Goal: Transaction & Acquisition: Purchase product/service

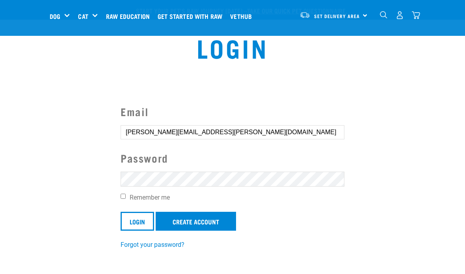
scroll to position [7, 0]
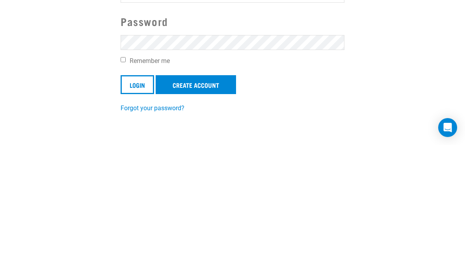
click at [142, 204] on input "Login" at bounding box center [137, 213] width 33 height 19
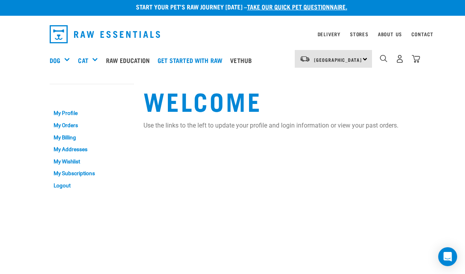
scroll to position [6, 0]
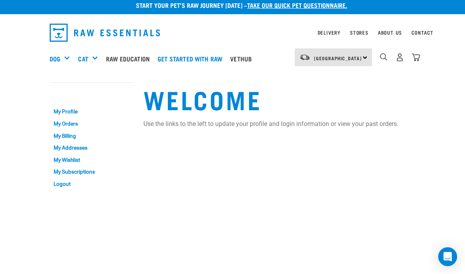
click at [0, 0] on div "Bones" at bounding box center [0, 0] width 0 height 0
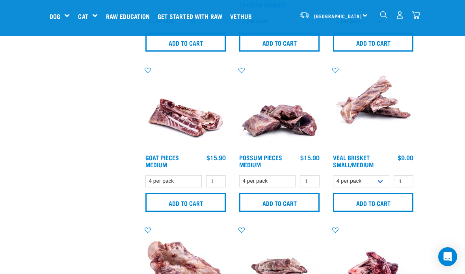
scroll to position [471, 0]
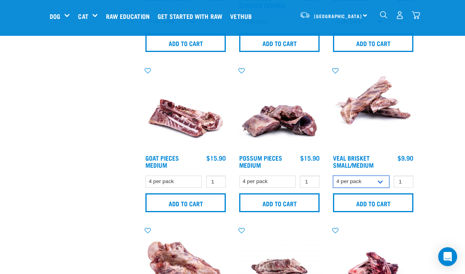
click at [379, 179] on select "4 per pack 8 per pack" at bounding box center [361, 182] width 56 height 12
click at [398, 206] on input "Add to cart" at bounding box center [373, 202] width 80 height 19
click at [390, 198] on input "Add to cart" at bounding box center [373, 202] width 80 height 19
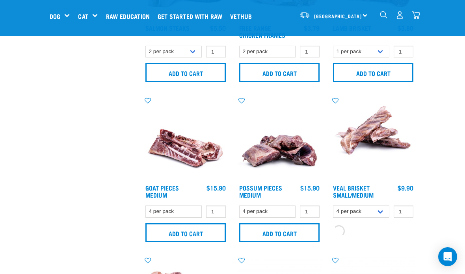
scroll to position [432, 0]
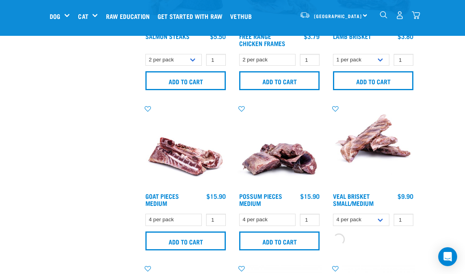
click at [419, 15] on img "dropdown navigation" at bounding box center [416, 15] width 8 height 8
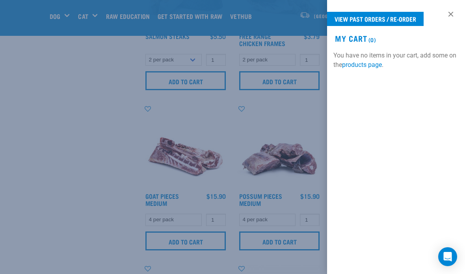
click at [26, 189] on div at bounding box center [232, 137] width 465 height 274
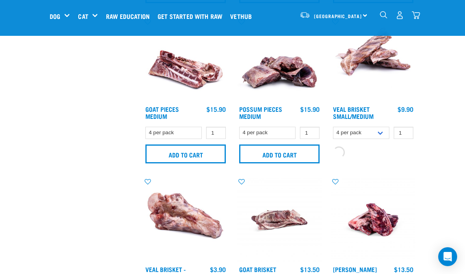
scroll to position [530, 0]
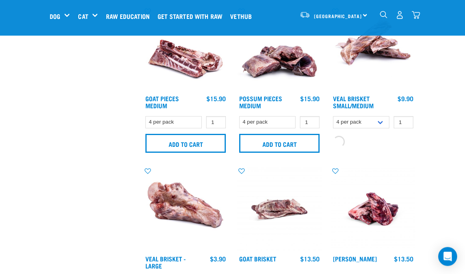
click at [354, 139] on div "Add to cart" at bounding box center [373, 141] width 84 height 15
click at [337, 143] on input "Add to cart" at bounding box center [339, 142] width 14 height 14
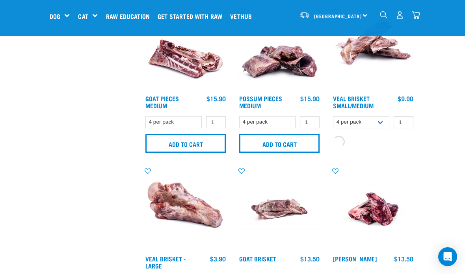
scroll to position [531, 0]
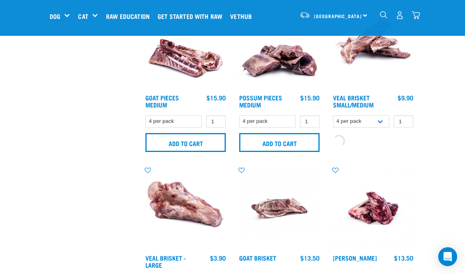
click at [412, 15] on img "dropdown navigation" at bounding box center [416, 15] width 8 height 8
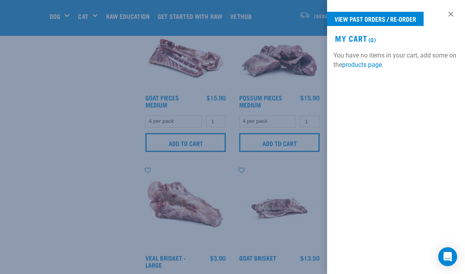
click at [222, 71] on div at bounding box center [232, 137] width 465 height 274
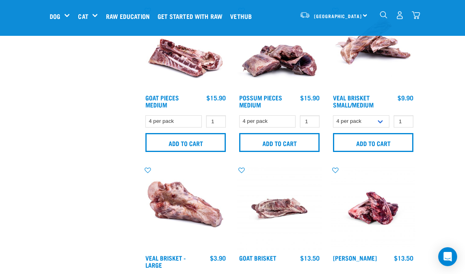
scroll to position [0, 0]
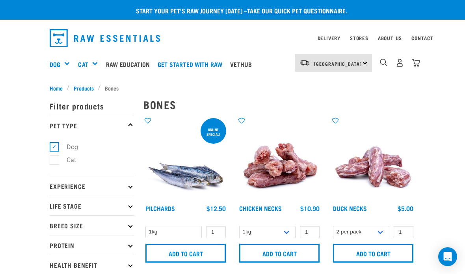
click at [73, 68] on div "Dog" at bounding box center [63, 64] width 26 height 32
